Goal: Check status: Check status

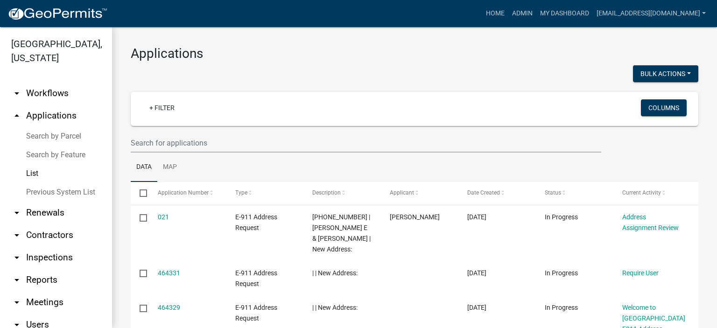
click at [34, 171] on link "List" at bounding box center [56, 173] width 112 height 19
click at [56, 192] on link "Previous System List" at bounding box center [56, 192] width 112 height 19
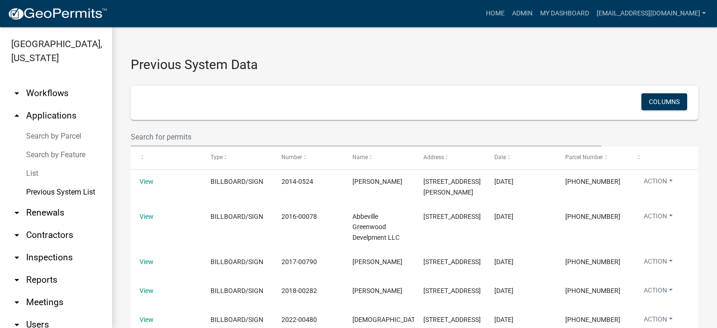
click at [35, 173] on link "List" at bounding box center [56, 173] width 112 height 19
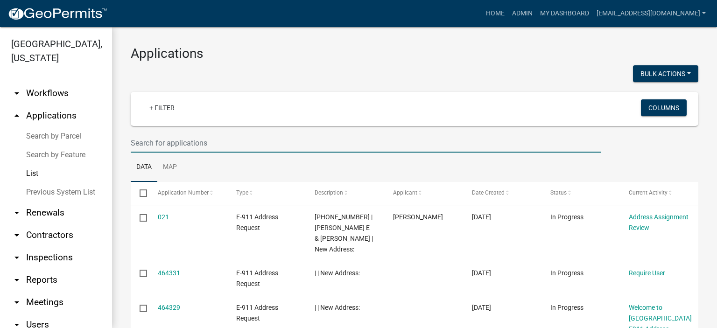
click at [215, 141] on input "text" at bounding box center [366, 143] width 471 height 19
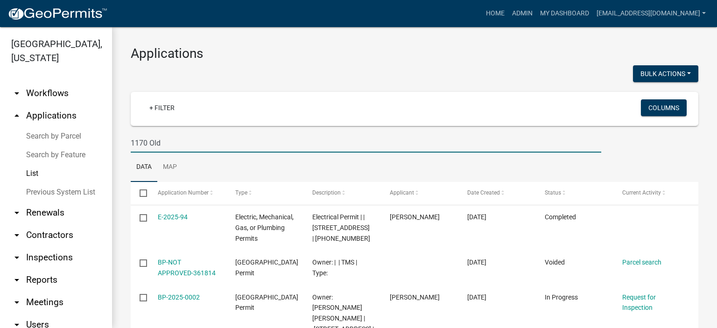
type input "1170 Old"
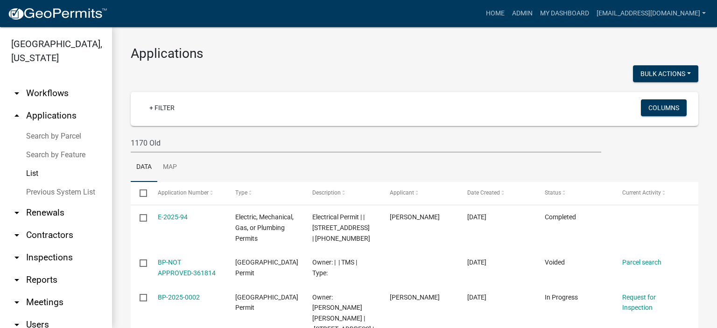
click at [42, 191] on link "Previous System List" at bounding box center [56, 192] width 112 height 19
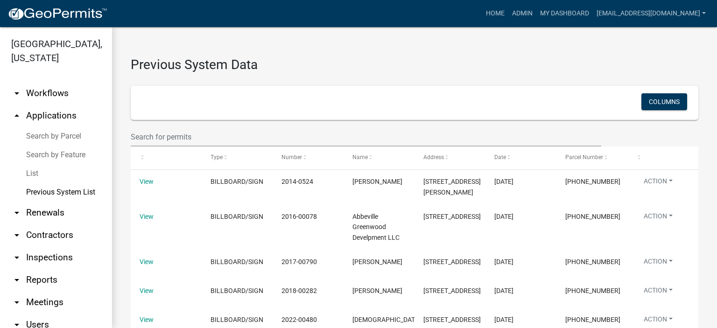
click at [47, 190] on link "Previous System List" at bounding box center [56, 192] width 112 height 19
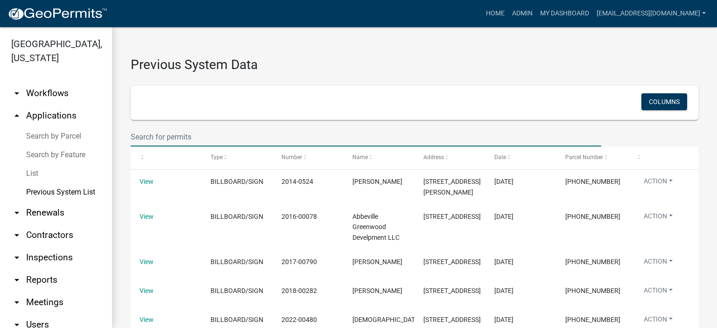
click at [205, 131] on input "text" at bounding box center [366, 136] width 471 height 19
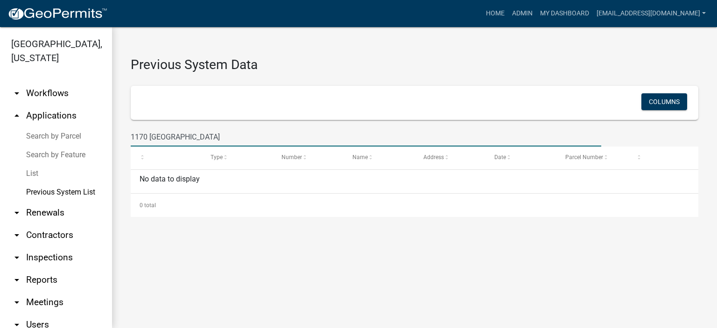
type input "1170 [GEOGRAPHIC_DATA]"
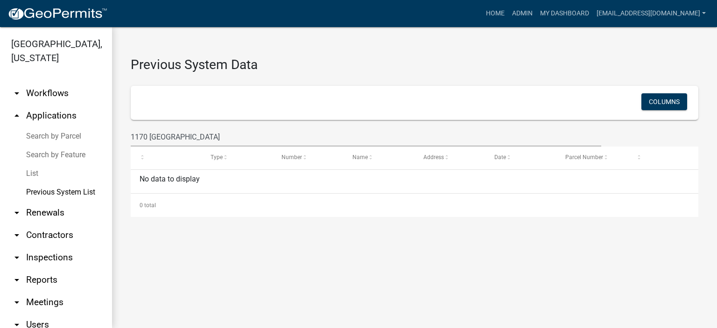
click at [35, 173] on link "List" at bounding box center [56, 173] width 112 height 19
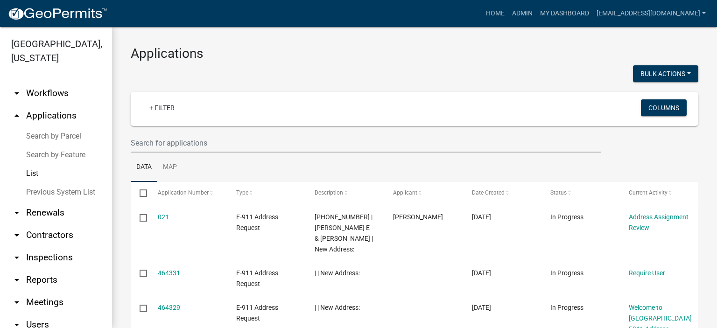
click at [31, 172] on link "List" at bounding box center [56, 173] width 112 height 19
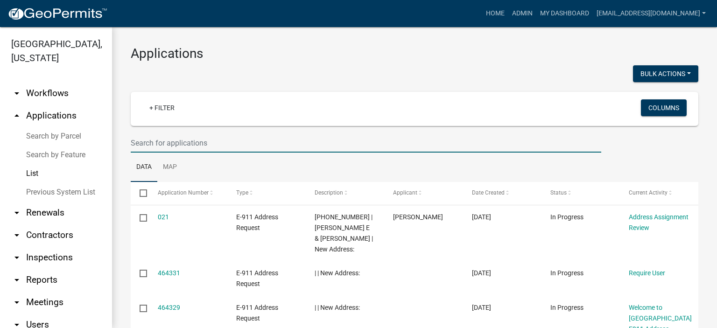
click at [220, 146] on input "text" at bounding box center [366, 143] width 471 height 19
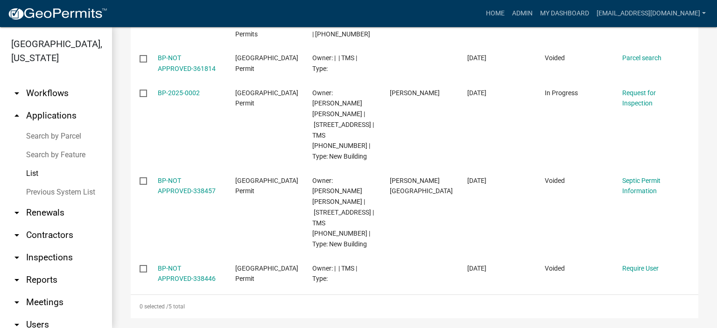
scroll to position [223, 0]
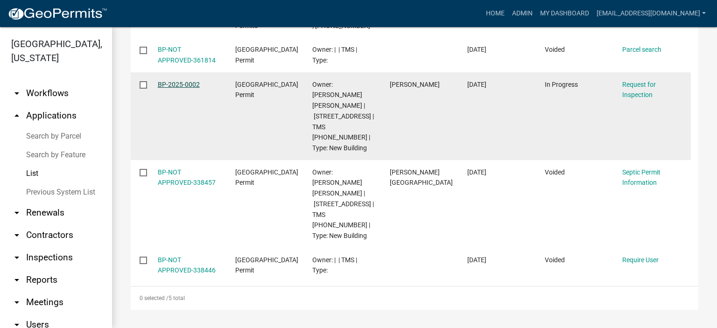
type input "1170 [GEOGRAPHIC_DATA]"
click at [176, 84] on link "BP-2025-0002" at bounding box center [179, 84] width 42 height 7
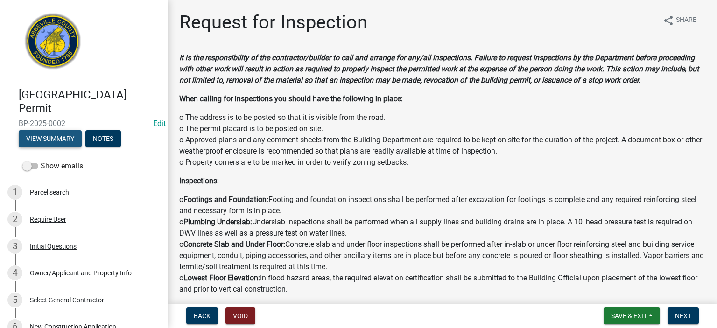
click at [65, 138] on button "View Summary" at bounding box center [50, 138] width 63 height 17
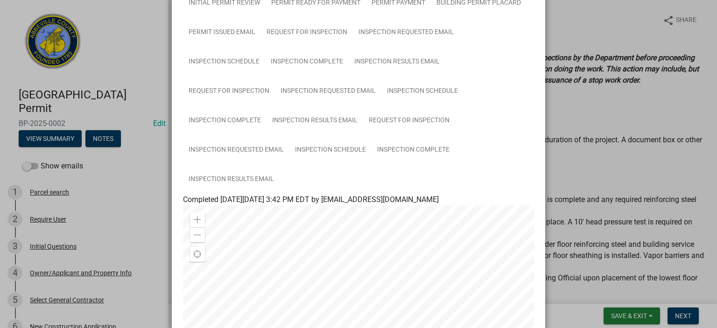
scroll to position [149, 0]
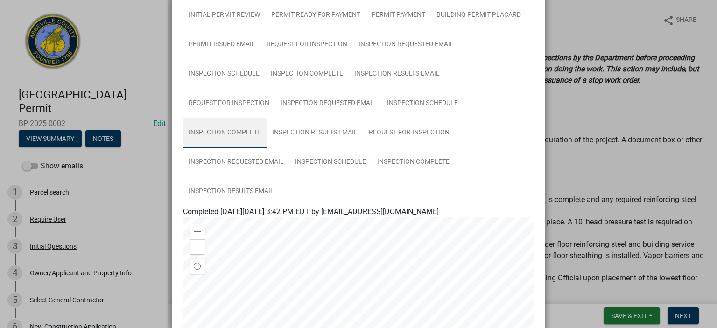
click at [239, 129] on link "Inspection Complete" at bounding box center [225, 133] width 84 height 30
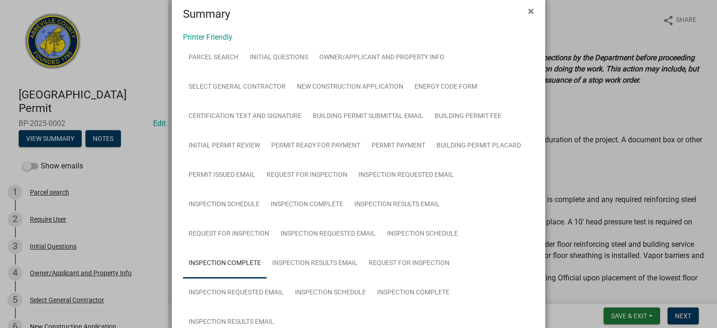
scroll to position [0, 0]
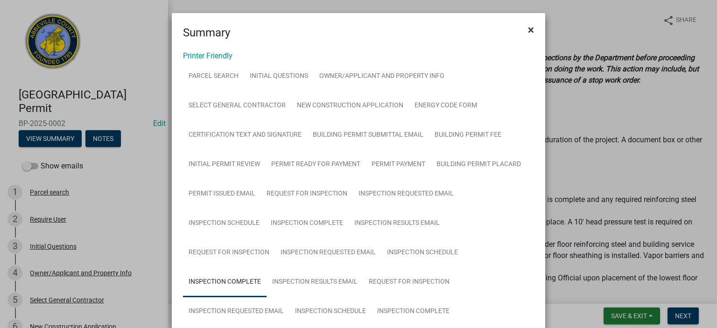
click at [528, 28] on span "×" at bounding box center [531, 29] width 6 height 13
